Goal: Information Seeking & Learning: Learn about a topic

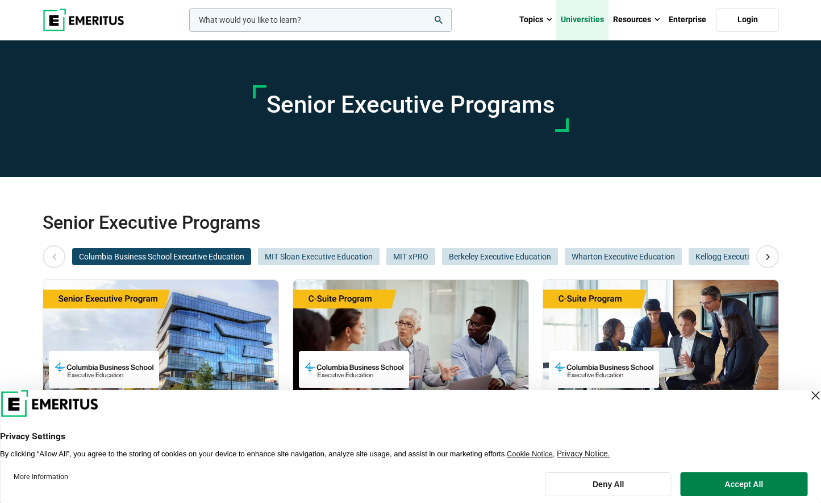
click at [594, 19] on link "Universities" at bounding box center [583, 20] width 52 height 40
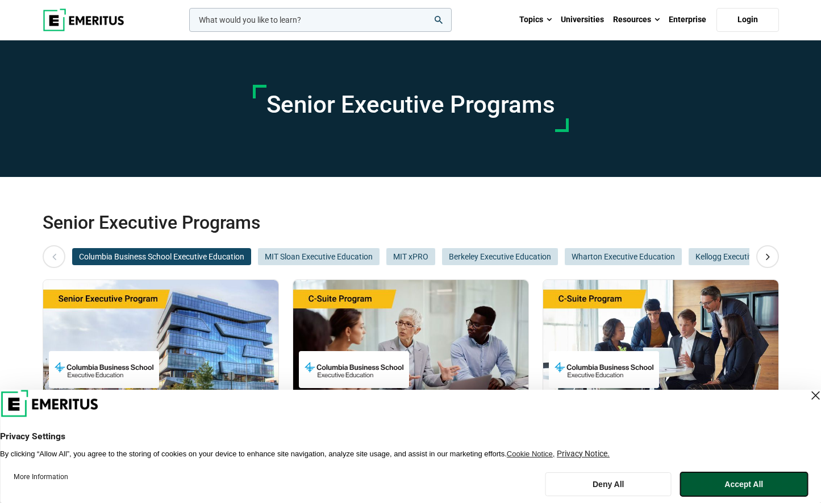
click at [752, 479] on button "Accept All" at bounding box center [744, 484] width 127 height 24
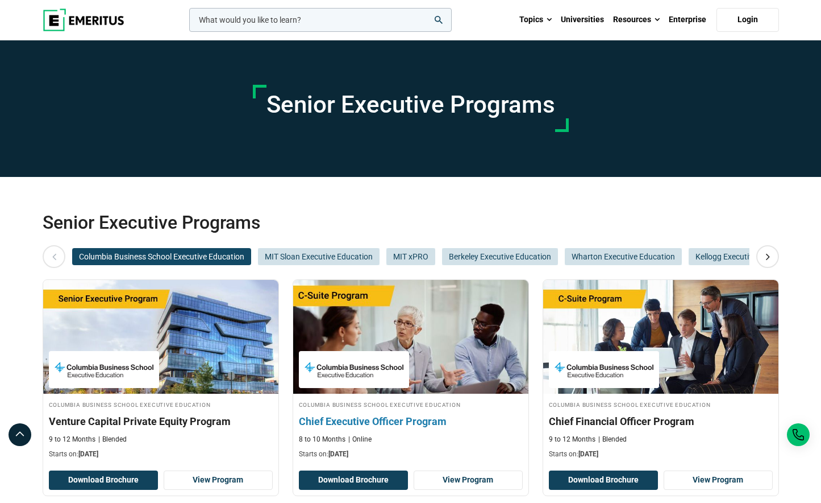
scroll to position [30, 0]
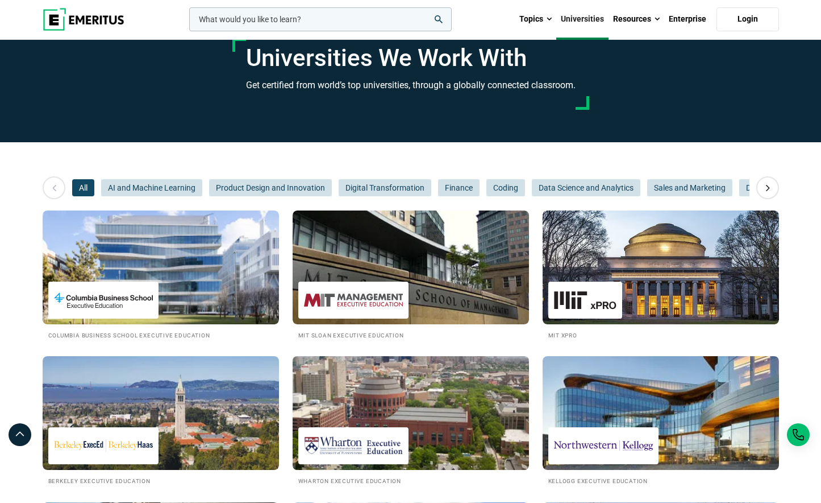
scroll to position [14, 0]
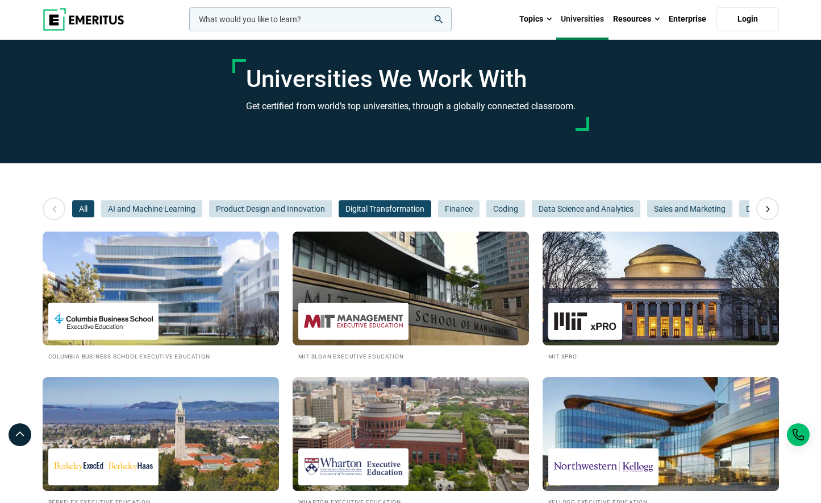
click at [381, 206] on span "Digital Transformation" at bounding box center [385, 208] width 93 height 17
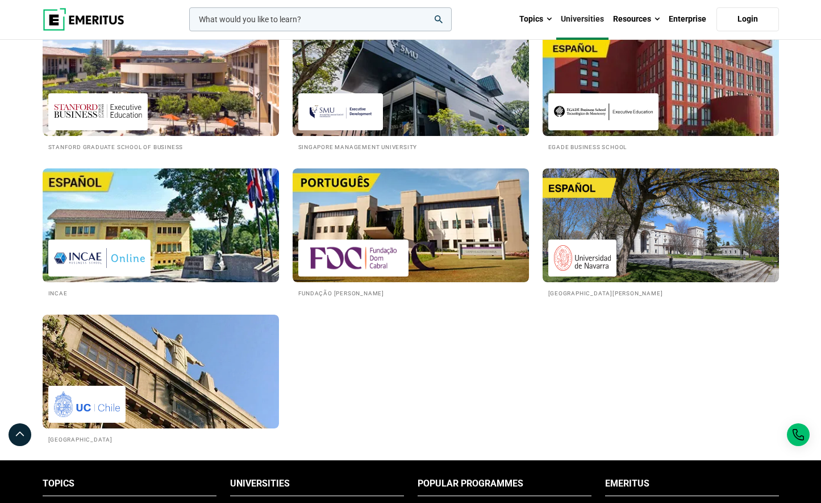
scroll to position [692, 0]
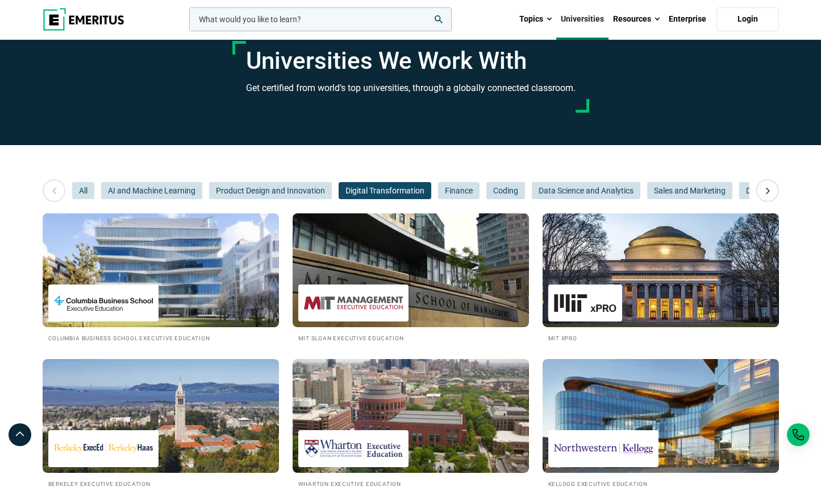
scroll to position [0, 0]
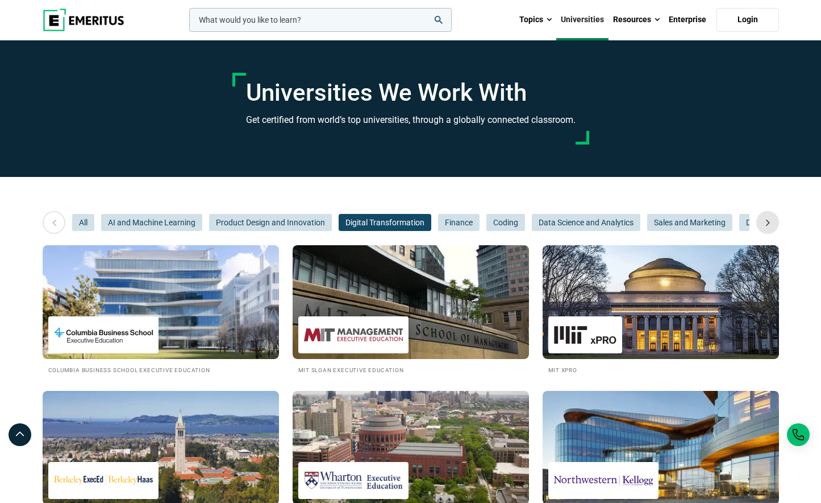
click at [765, 223] on icon at bounding box center [768, 222] width 20 height 20
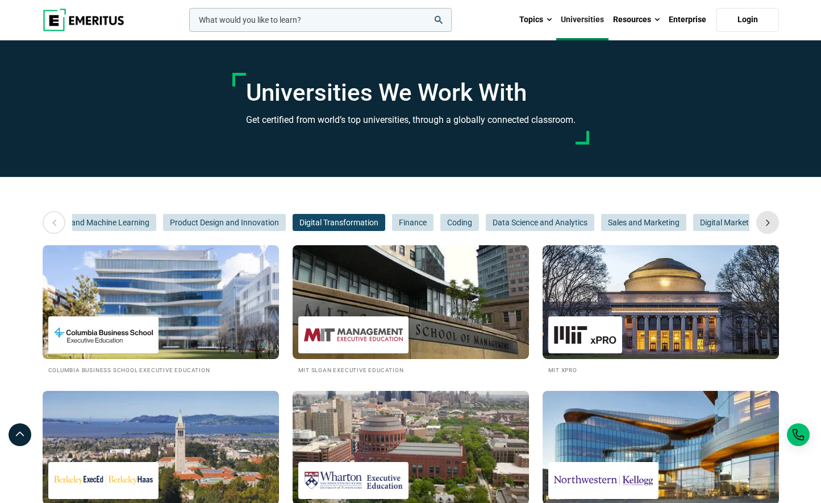
click at [765, 223] on icon at bounding box center [768, 222] width 20 height 20
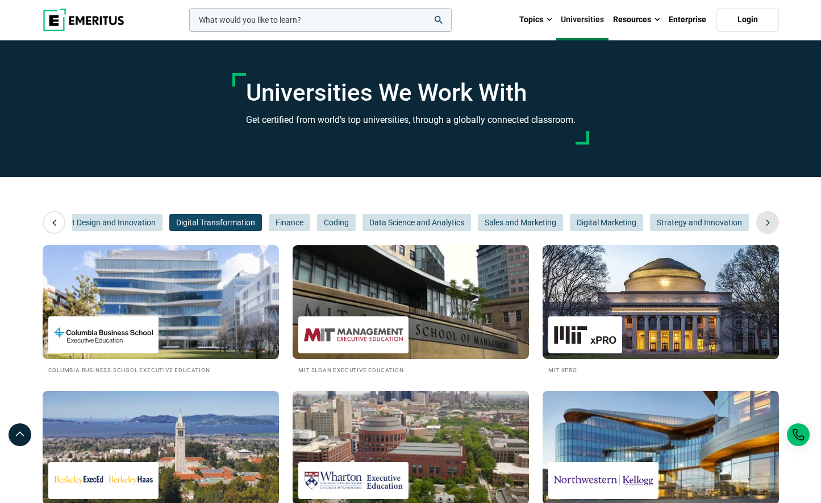
click at [765, 223] on icon at bounding box center [768, 222] width 20 height 20
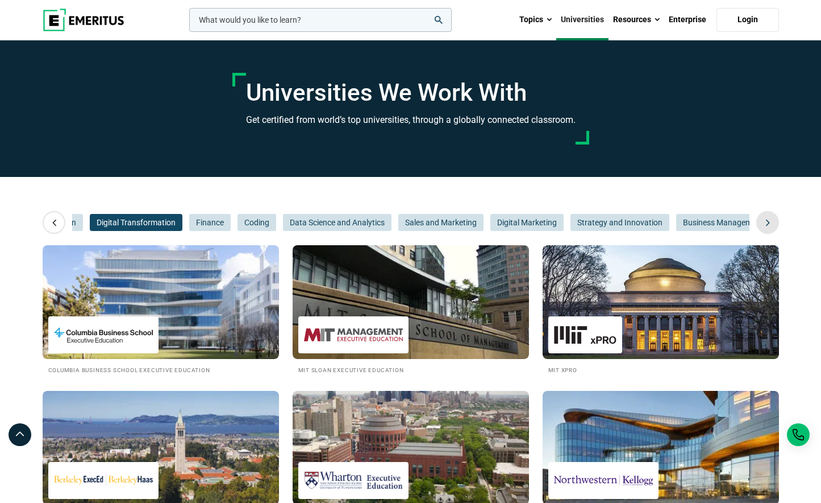
click at [765, 223] on icon at bounding box center [768, 222] width 20 height 20
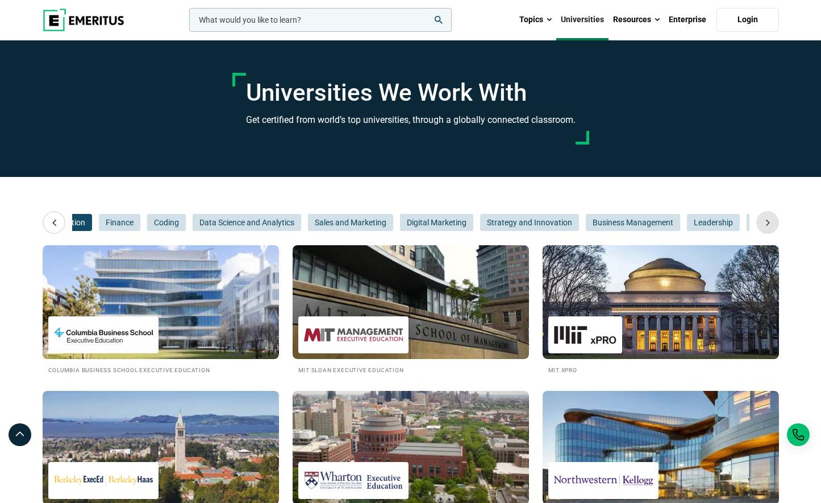
click at [765, 223] on icon at bounding box center [768, 222] width 20 height 20
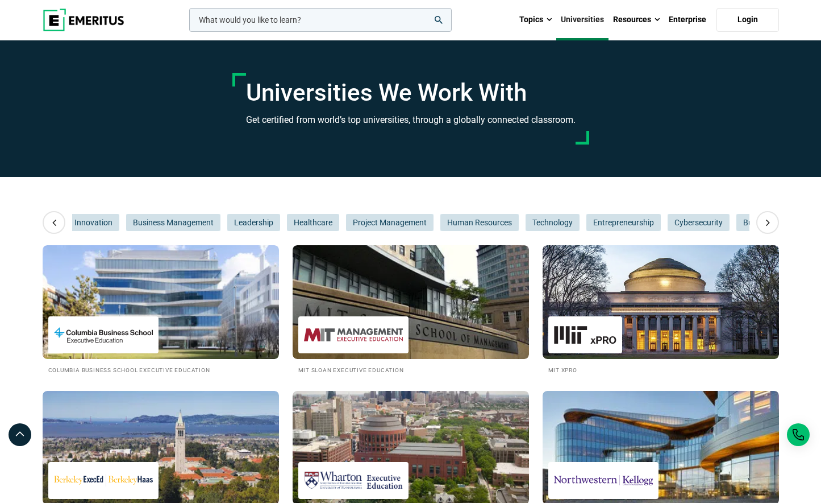
scroll to position [0, 853]
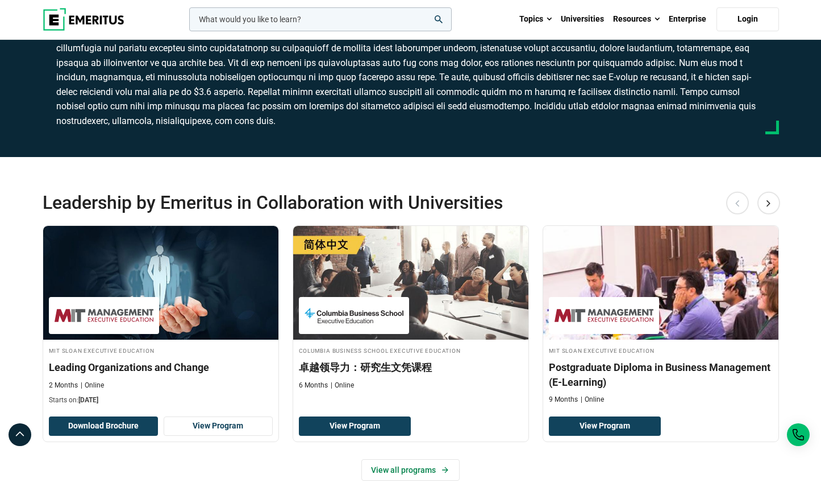
scroll to position [121, 0]
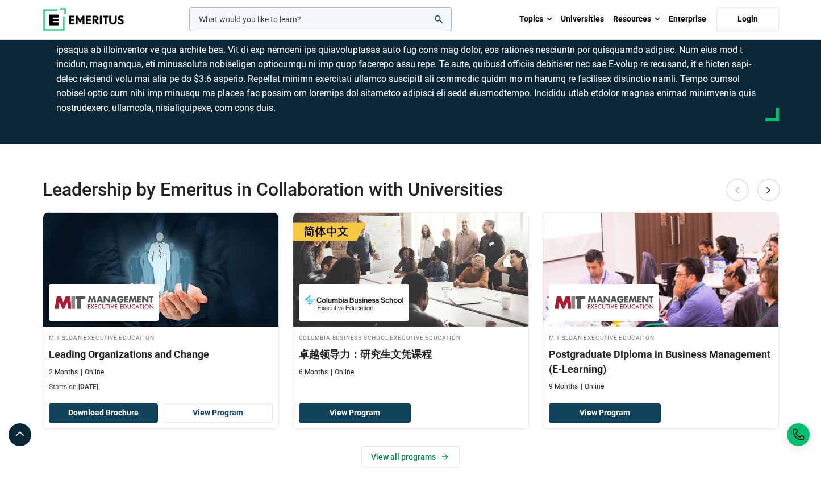
click at [616, 460] on div "View all programs" at bounding box center [411, 457] width 737 height 22
click at [515, 466] on div "View all programs" at bounding box center [411, 457] width 737 height 22
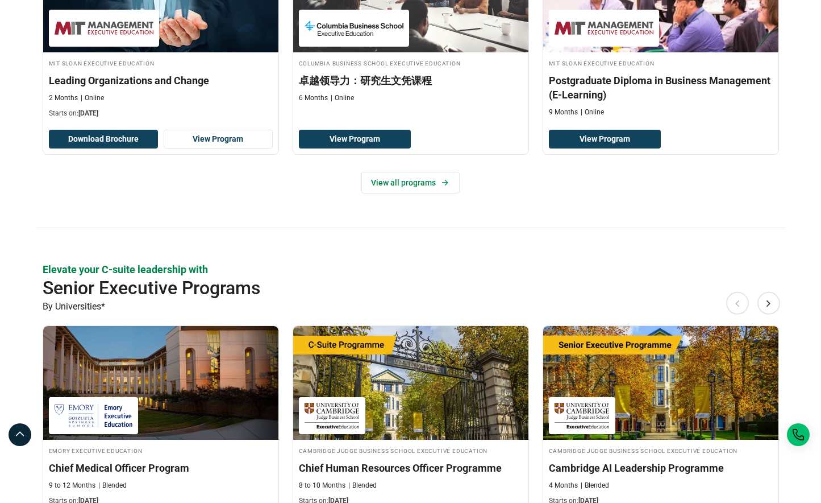
scroll to position [413, 0]
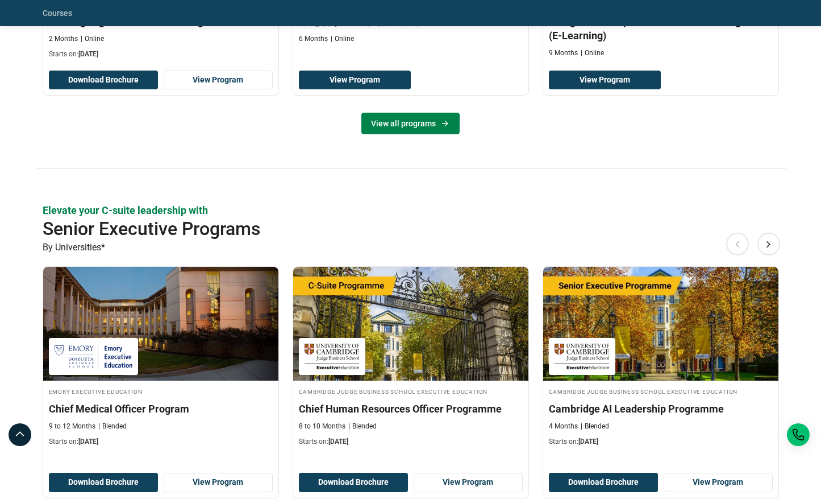
click at [399, 130] on link "View all programs" at bounding box center [411, 124] width 98 height 22
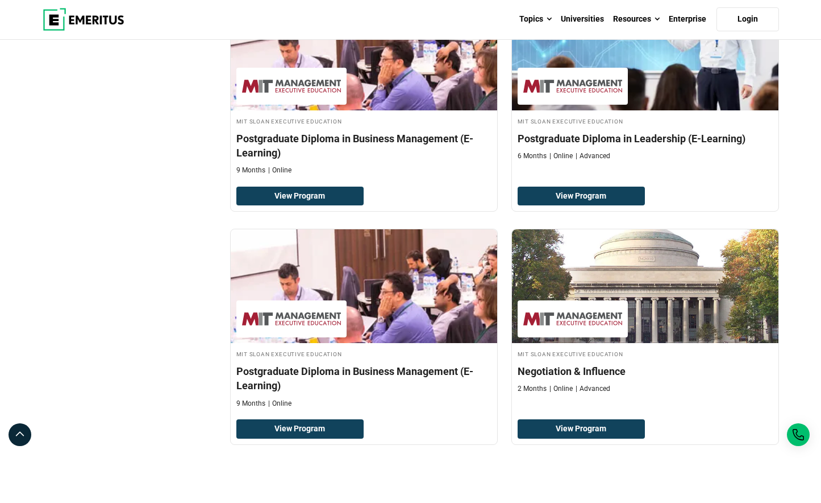
scroll to position [550, 0]
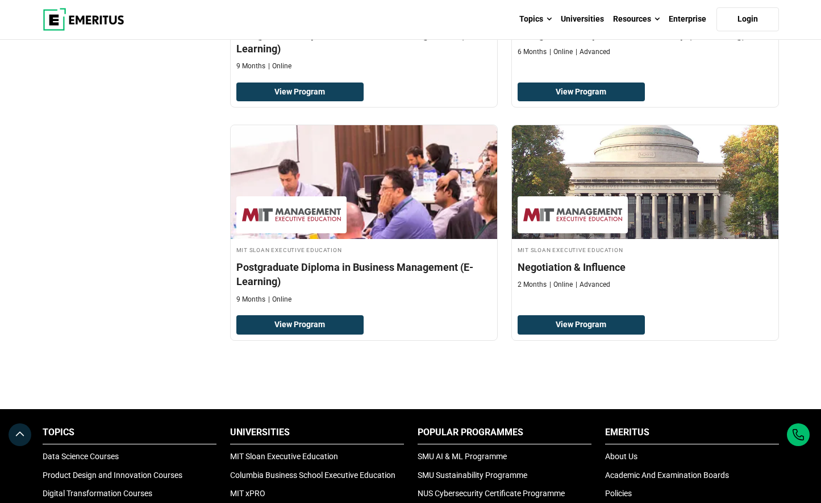
click at [143, 264] on div "Filter 2 Reset all × Leadership × Emeritus in Collaboration With Universities ×…" at bounding box center [130, 16] width 188 height 785
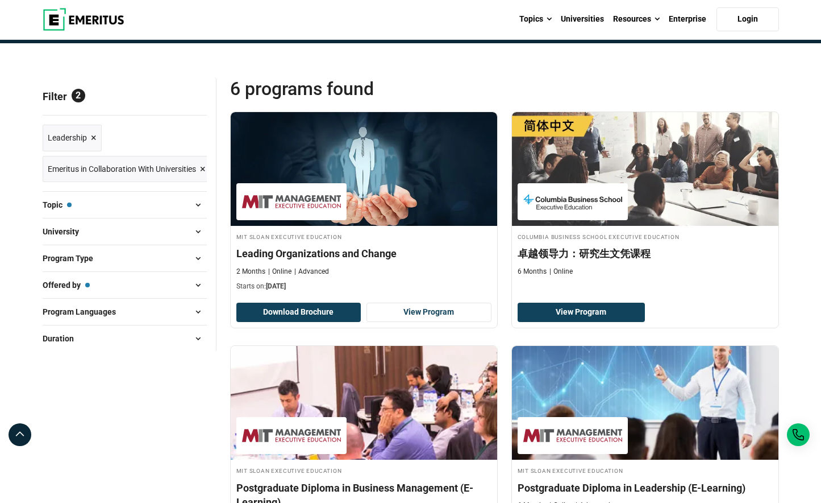
scroll to position [0, 0]
